Goal: Transaction & Acquisition: Purchase product/service

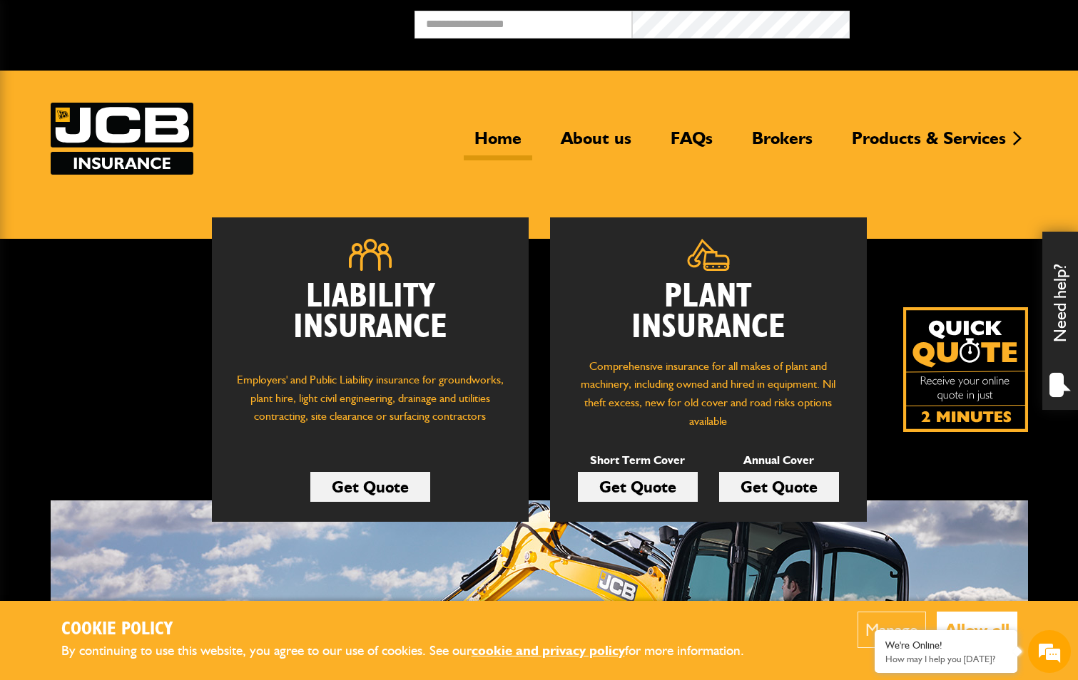
click at [653, 486] on link "Get Quote" at bounding box center [638, 487] width 120 height 30
